Goal: Task Accomplishment & Management: Use online tool/utility

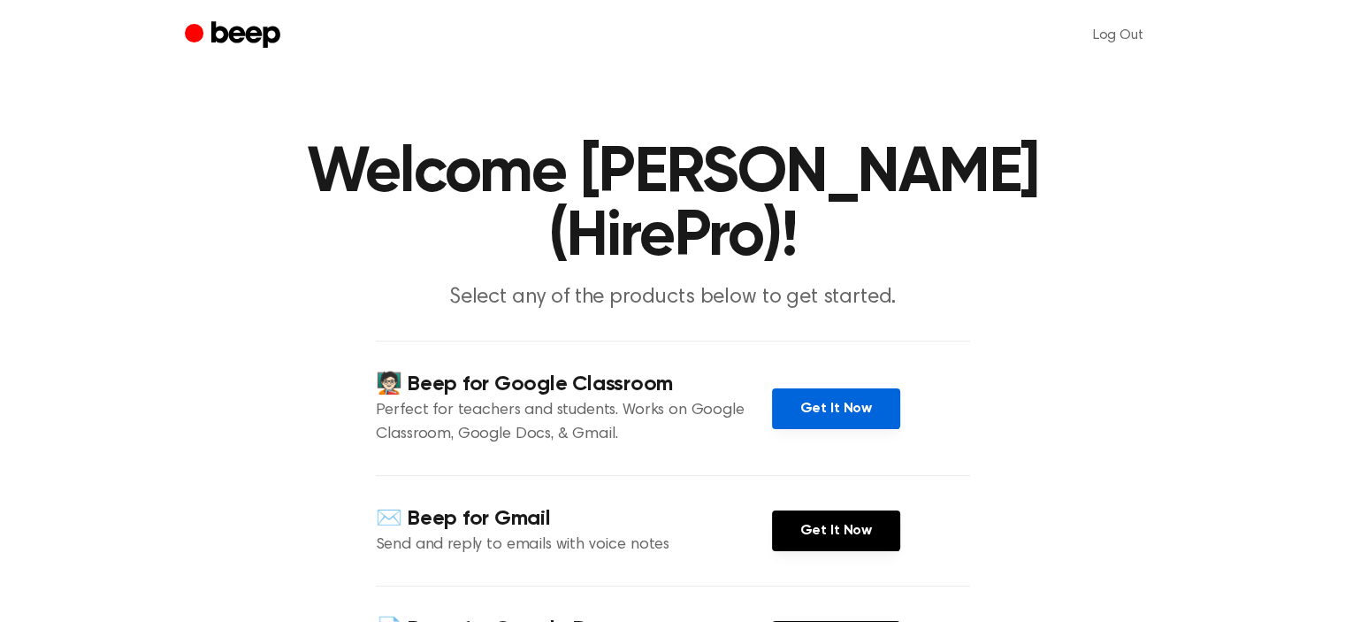
click at [822, 423] on link "Get It Now" at bounding box center [836, 408] width 128 height 41
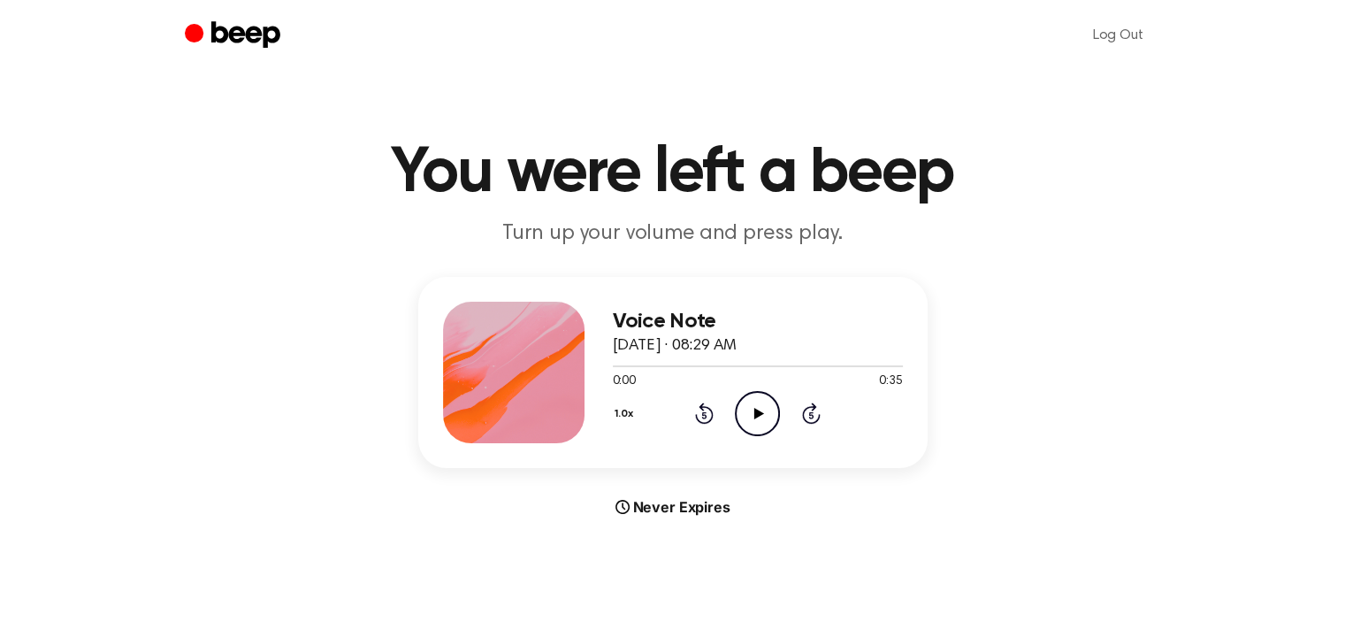
click at [758, 431] on icon "Play Audio" at bounding box center [757, 413] width 45 height 45
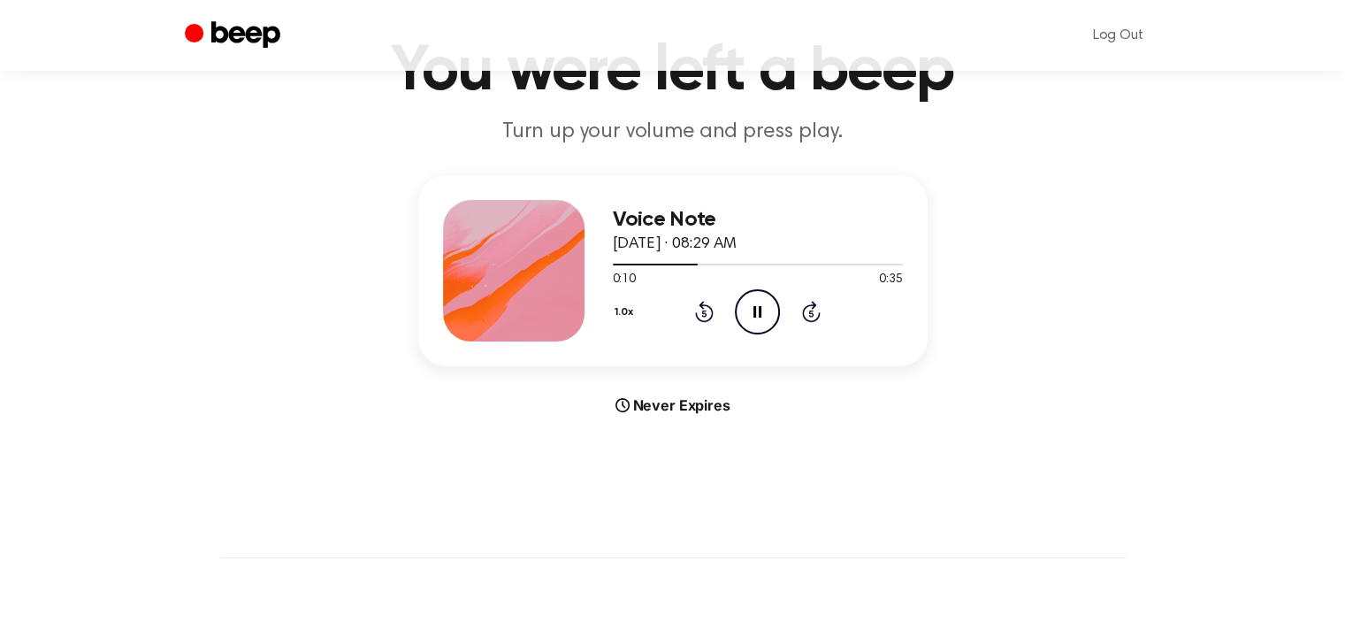
scroll to position [60, 0]
